Goal: Transaction & Acquisition: Book appointment/travel/reservation

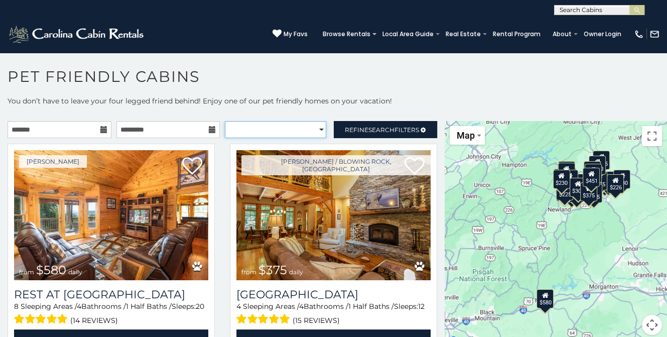
click at [315, 126] on select "**********" at bounding box center [275, 129] width 101 height 17
select select "**********"
click at [225, 121] on select "**********" at bounding box center [275, 129] width 101 height 17
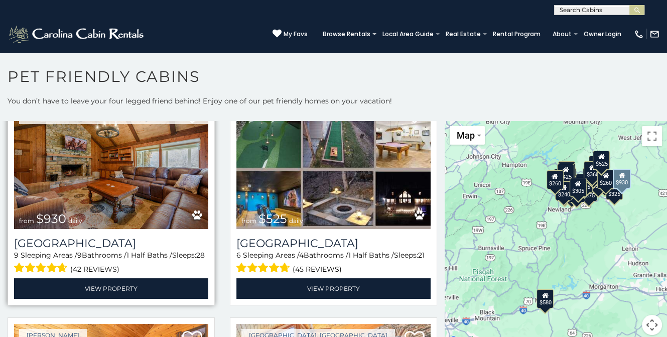
scroll to position [50, 0]
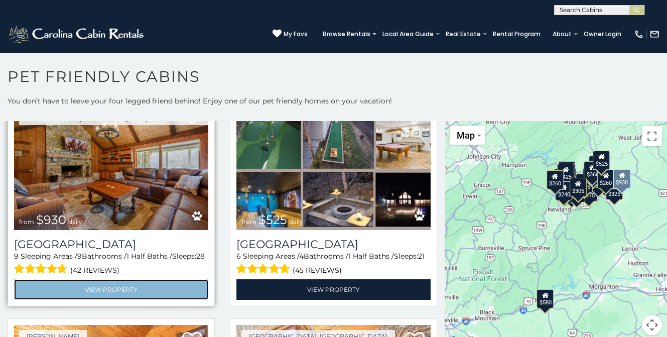
click at [114, 284] on link "View Property" at bounding box center [111, 289] width 194 height 21
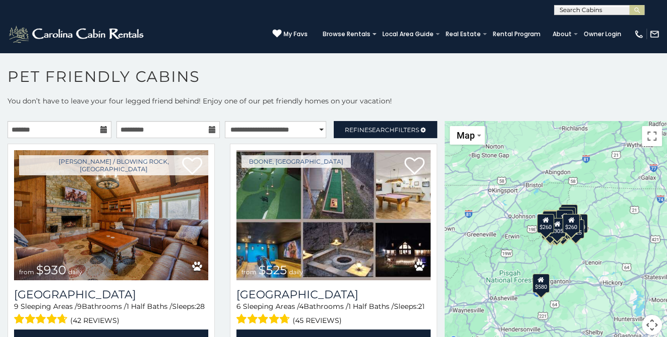
click at [620, 242] on div "$930 $525 $580 $460 $451 $315 $330 $395 $650 $325 $310 $380 $675 $375 $355 $315…" at bounding box center [556, 234] width 222 height 226
click at [368, 126] on span "Search" at bounding box center [381, 130] width 26 height 8
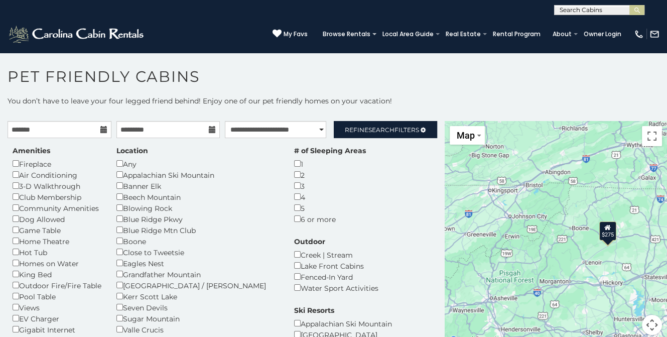
click at [602, 238] on div "$275" at bounding box center [607, 230] width 17 height 19
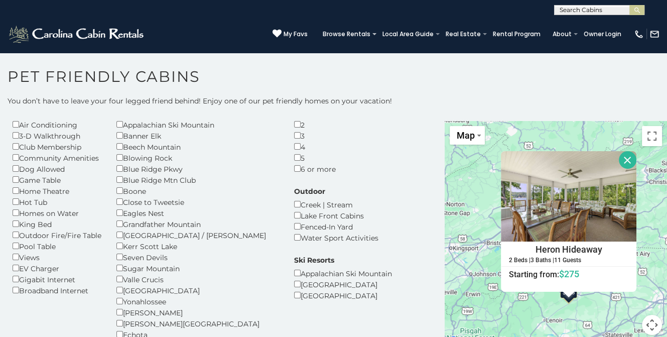
scroll to position [100, 0]
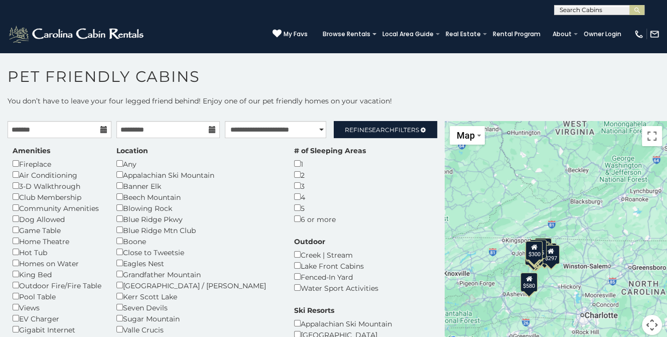
click at [526, 287] on div "$580" at bounding box center [528, 282] width 17 height 19
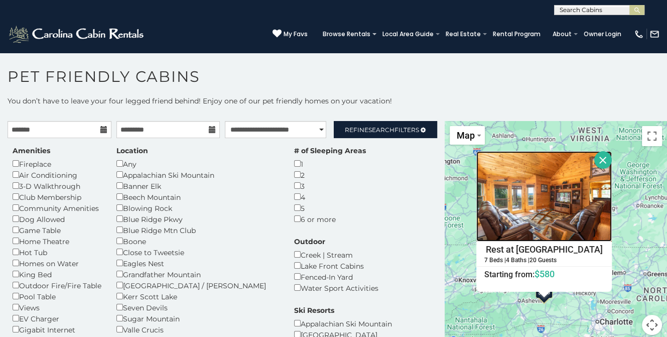
click at [535, 221] on img at bounding box center [544, 196] width 136 height 90
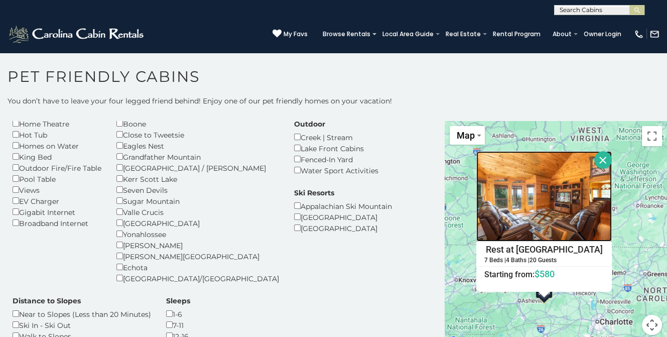
scroll to position [100, 0]
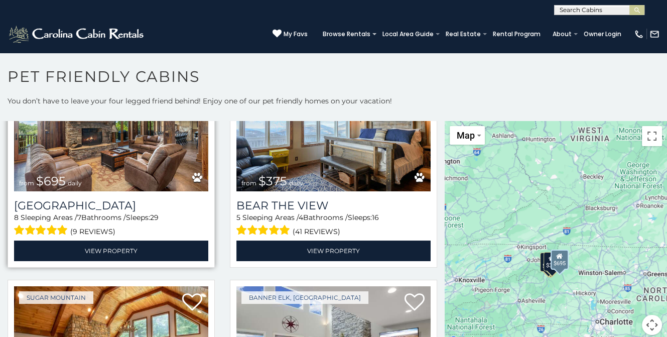
scroll to position [452, 0]
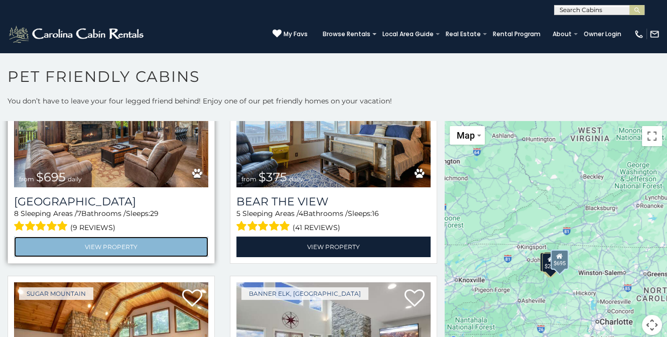
click at [103, 236] on link "View Property" at bounding box center [111, 246] width 194 height 21
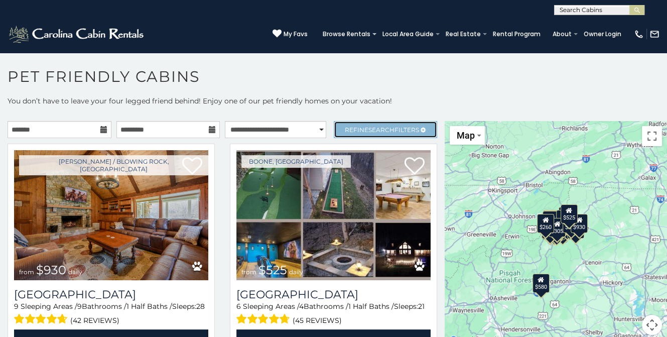
click at [347, 127] on span "Refine Search Filters" at bounding box center [382, 130] width 74 height 8
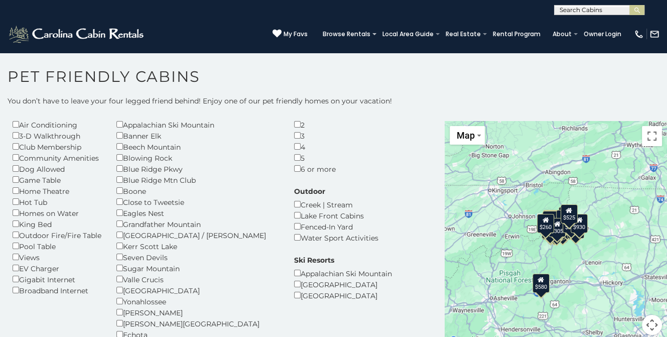
scroll to position [100, 0]
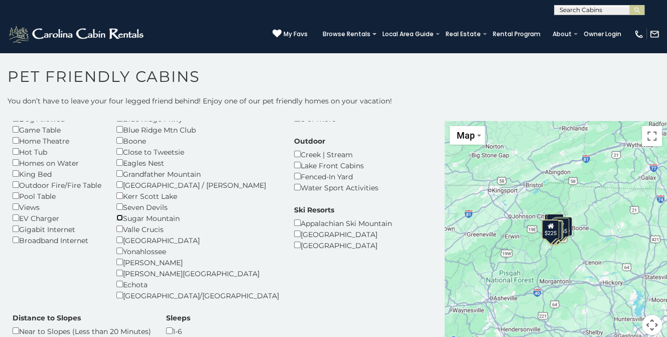
scroll to position [50, 0]
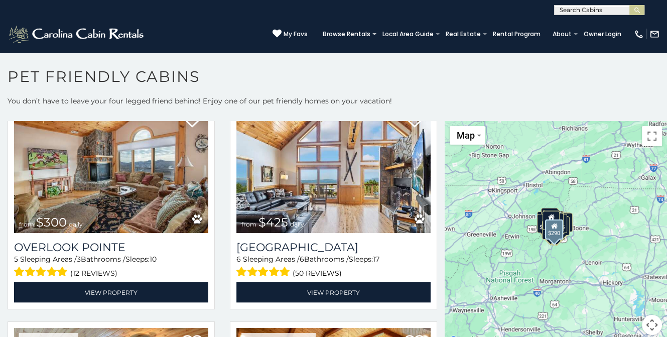
scroll to position [1857, 0]
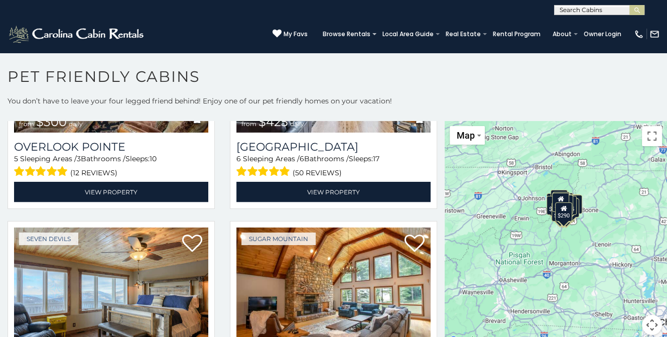
drag, startPoint x: 573, startPoint y: 290, endPoint x: 582, endPoint y: 271, distance: 21.1
click at [582, 271] on div "$460 $350 $395 $650 $325 $310 $200 $355 $425 $290 $325 $345 $155 $175 $270 $240…" at bounding box center [556, 234] width 222 height 226
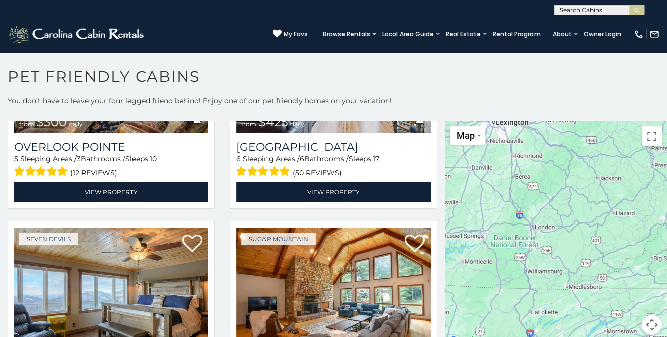
drag, startPoint x: 502, startPoint y: 239, endPoint x: 674, endPoint y: 360, distance: 210.0
click at [666, 336] on html "**********" at bounding box center [333, 171] width 667 height 342
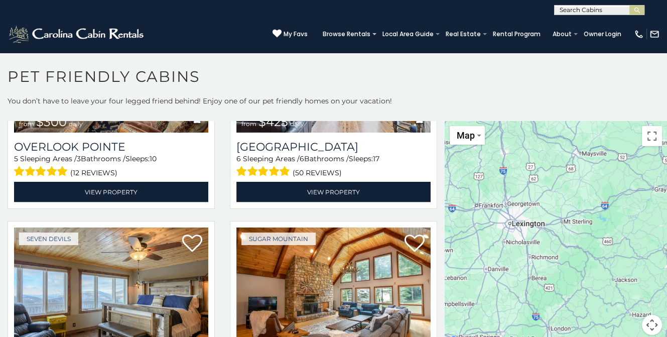
drag, startPoint x: 608, startPoint y: 255, endPoint x: 622, endPoint y: 360, distance: 106.4
click at [622, 336] on html "**********" at bounding box center [333, 171] width 667 height 342
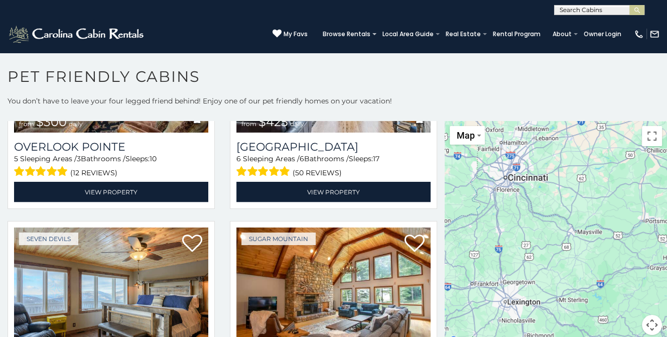
drag, startPoint x: 563, startPoint y: 251, endPoint x: 539, endPoint y: 317, distance: 70.0
click at [547, 321] on div "$460 $350 $395 $650 $325 $310 $200 $355 $425 $290 $325 $345 $155 $175 $270 $240…" at bounding box center [556, 234] width 222 height 226
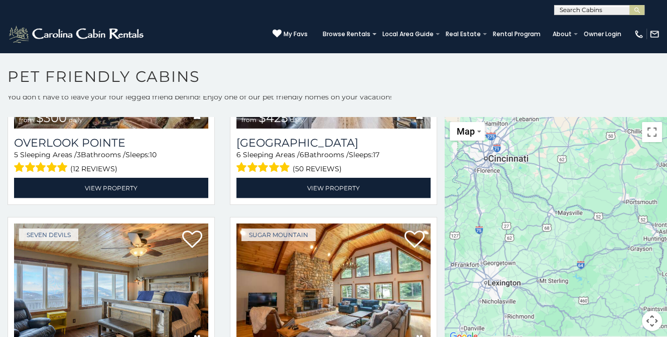
scroll to position [0, 0]
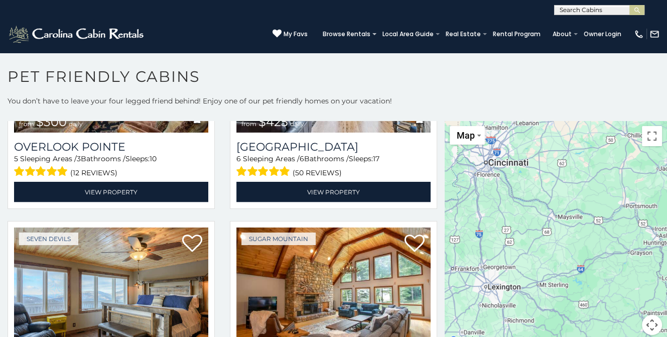
click at [592, 278] on div "$460 $350 $395 $650 $325 $310 $200 $355 $425 $290 $325 $345 $155 $175 $270 $240…" at bounding box center [556, 234] width 222 height 226
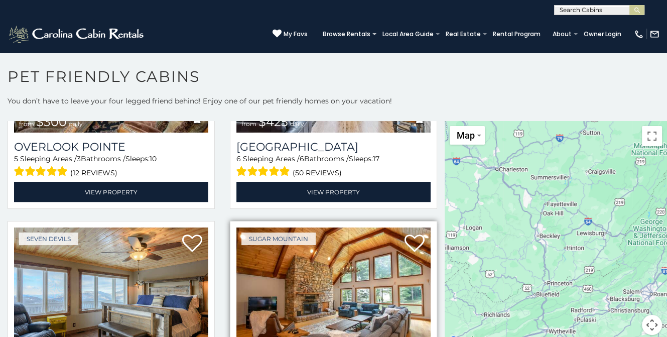
drag, startPoint x: 601, startPoint y: 275, endPoint x: 347, endPoint y: 191, distance: 266.9
click at [347, 121] on main "**********" at bounding box center [333, 121] width 667 height 0
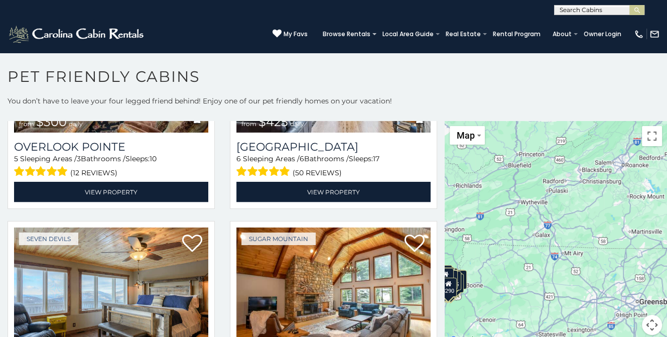
drag, startPoint x: 540, startPoint y: 258, endPoint x: 517, endPoint y: 123, distance: 136.9
click at [517, 123] on div "$460 $350 $395 $650 $325 $310 $200 $355 $425 $290 $325 $345 $155 $175 $270 $240…" at bounding box center [556, 234] width 222 height 226
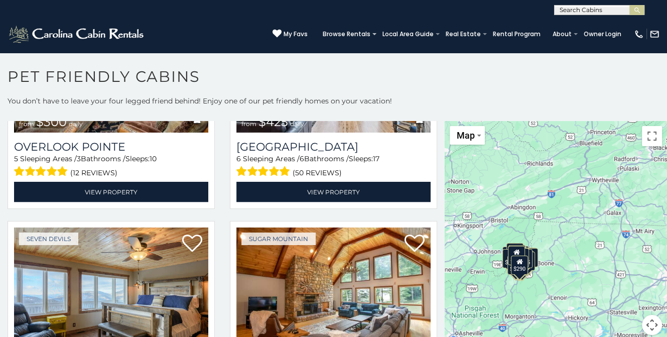
drag, startPoint x: 508, startPoint y: 228, endPoint x: 576, endPoint y: 212, distance: 70.1
click at [576, 212] on div "$460 $350 $395 $650 $325 $310 $200 $355 $425 $290 $325 $345 $155 $175 $270 $240…" at bounding box center [556, 234] width 222 height 226
click at [477, 135] on img "Change map style" at bounding box center [479, 136] width 4 height 2
click at [459, 170] on li "Map" at bounding box center [480, 169] width 58 height 16
click at [646, 326] on button "Map camera controls" at bounding box center [652, 325] width 20 height 20
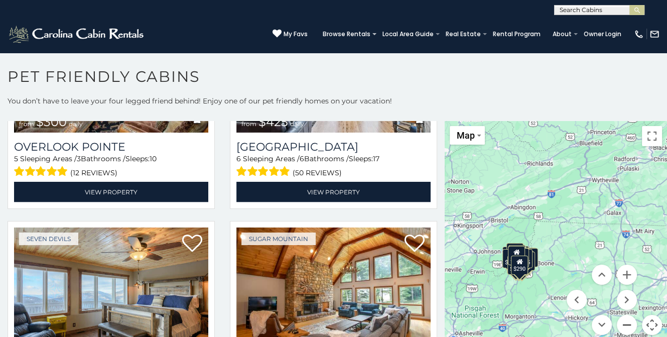
click at [623, 324] on button "Zoom out" at bounding box center [627, 325] width 20 height 20
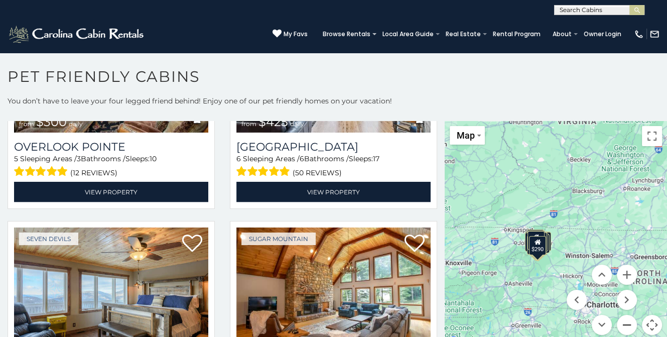
click at [622, 324] on button "Zoom out" at bounding box center [627, 325] width 20 height 20
